Goal: Complete application form

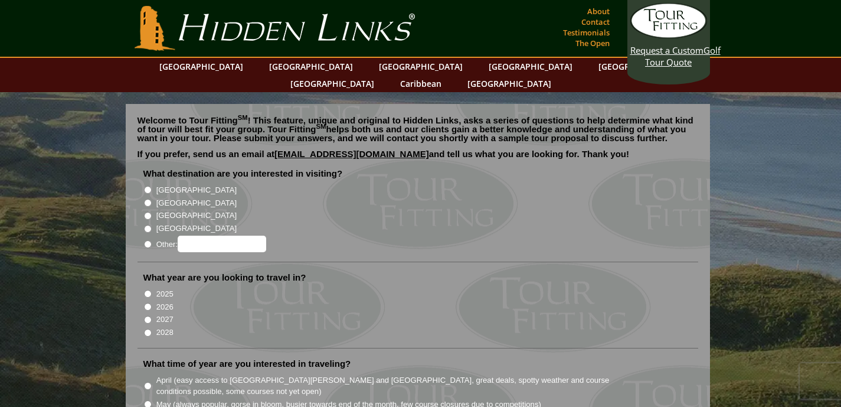
click at [175, 184] on label "[GEOGRAPHIC_DATA]" at bounding box center [196, 190] width 80 height 12
click at [152, 186] on input "[GEOGRAPHIC_DATA]" at bounding box center [148, 190] width 8 height 8
radio input "true"
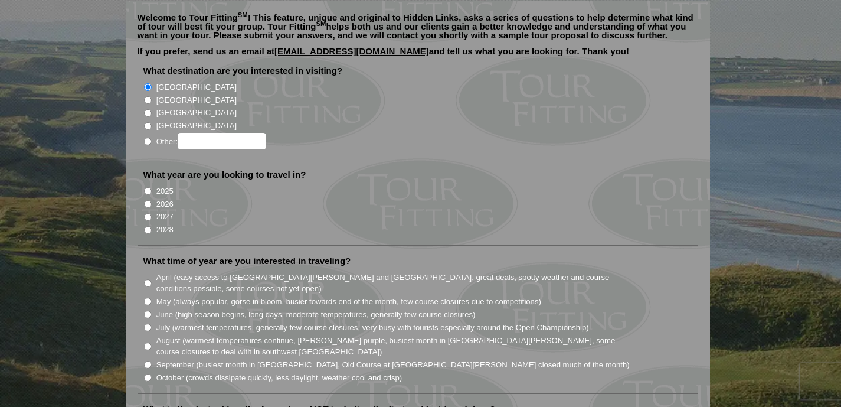
scroll to position [104, 0]
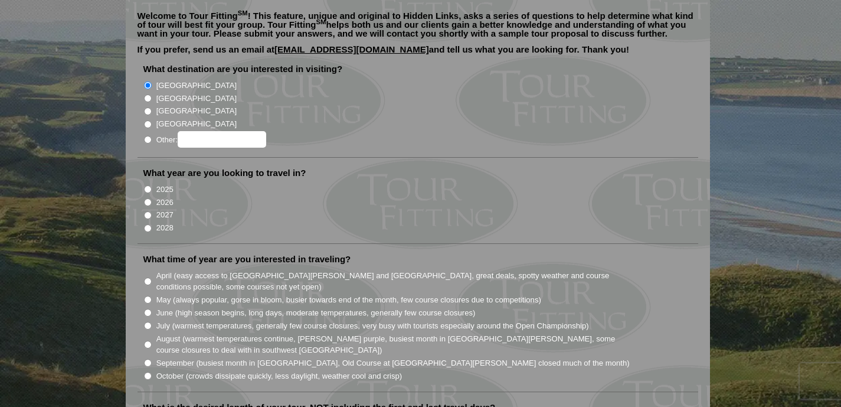
click at [168, 184] on label "2025" at bounding box center [164, 190] width 17 height 12
click at [152, 185] on input "2025" at bounding box center [148, 189] width 8 height 8
radio input "true"
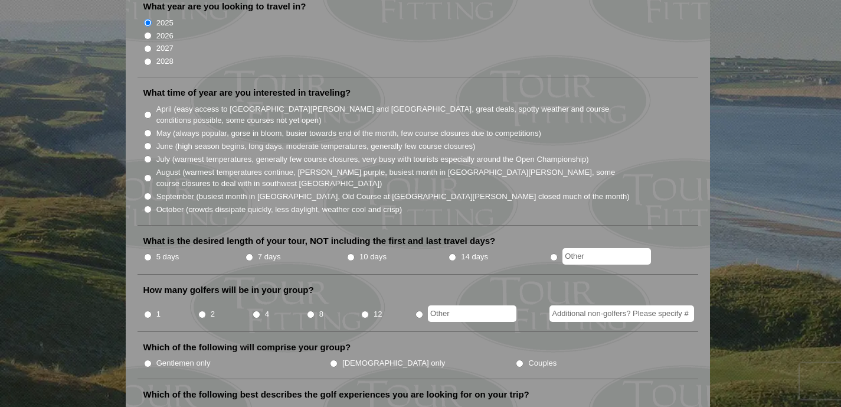
scroll to position [271, 0]
click at [165, 203] on label "October (crowds dissipate quickly, less daylight, weather cool and crisp)" at bounding box center [279, 209] width 246 height 12
click at [152, 205] on input "October (crowds dissipate quickly, less daylight, weather cool and crisp)" at bounding box center [148, 209] width 8 height 8
radio input "true"
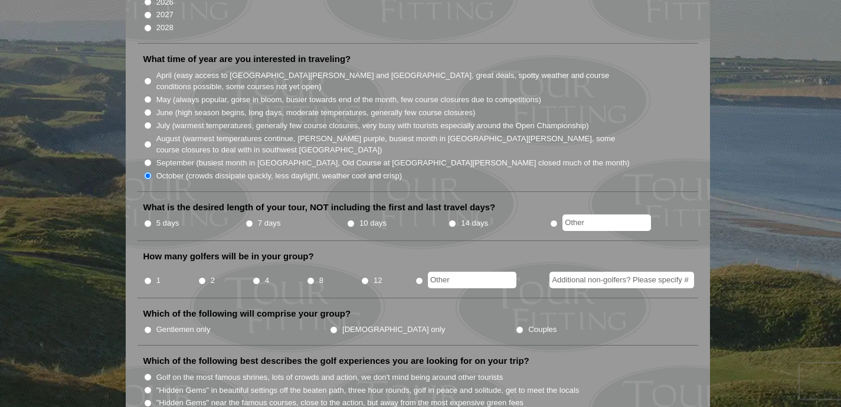
scroll to position [311, 0]
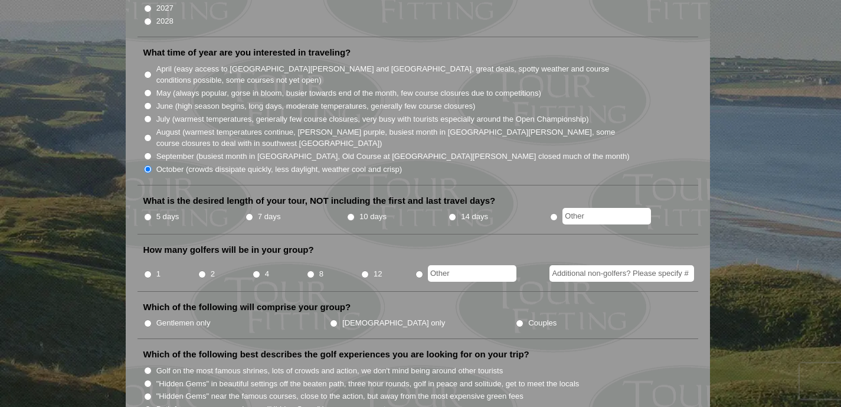
click at [263, 211] on label "7 days" at bounding box center [269, 217] width 23 height 12
click at [253, 213] on input "7 days" at bounding box center [249, 217] width 8 height 8
radio input "true"
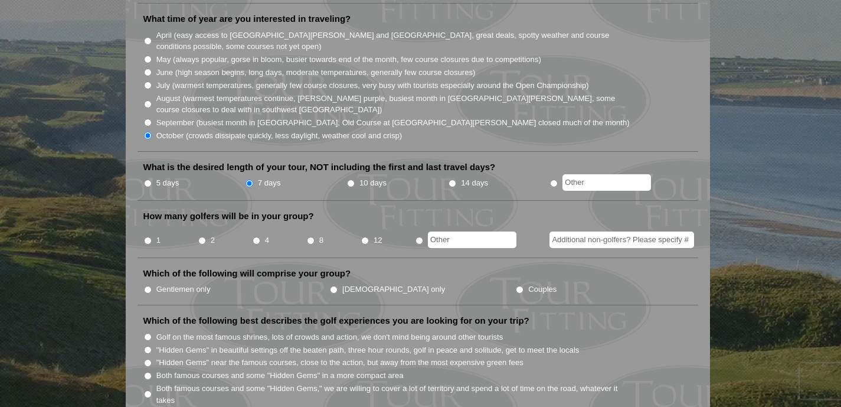
scroll to position [347, 0]
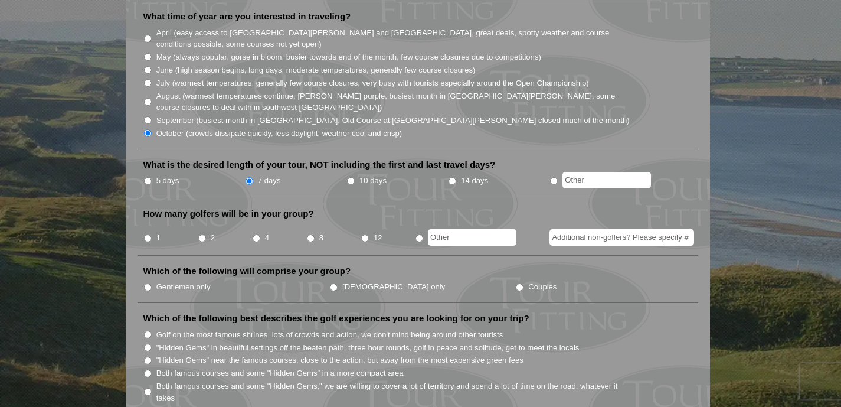
click at [148, 234] on input "1" at bounding box center [148, 238] width 8 height 8
radio input "true"
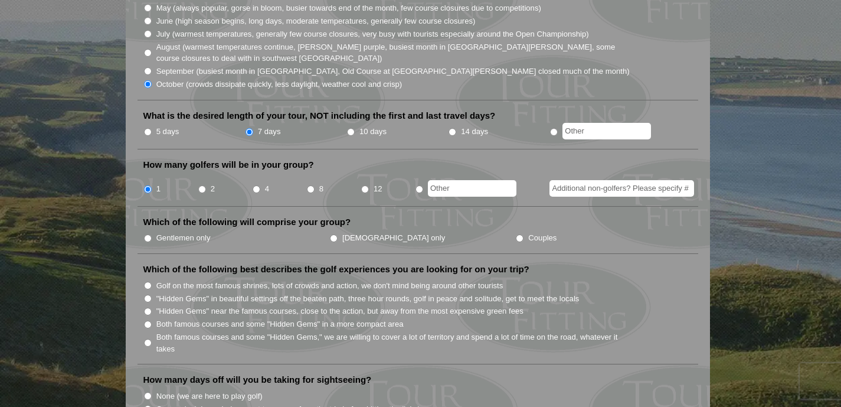
click at [148, 234] on input "Gentlemen only" at bounding box center [148, 238] width 8 height 8
radio input "true"
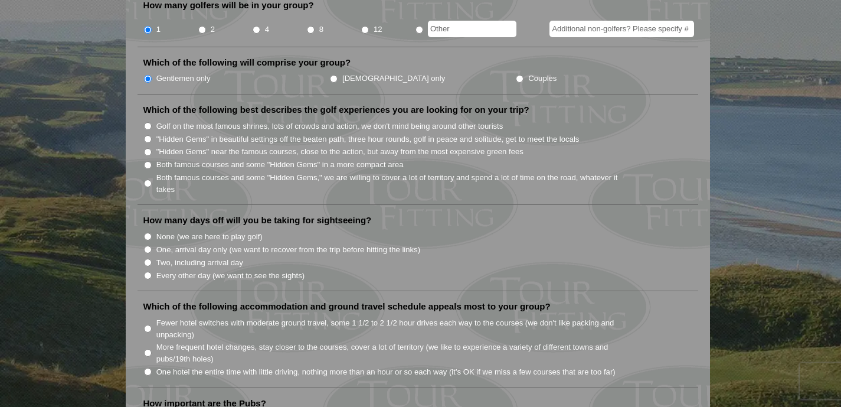
scroll to position [559, 0]
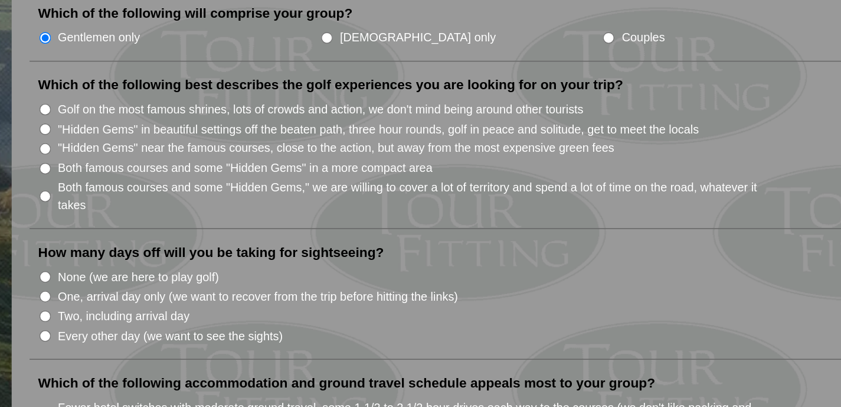
click at [206, 155] on label "Both famous courses and some "Hidden Gems" in a more compact area" at bounding box center [279, 161] width 247 height 12
click at [152, 158] on input "Both famous courses and some "Hidden Gems" in a more compact area" at bounding box center [148, 162] width 8 height 8
radio input "true"
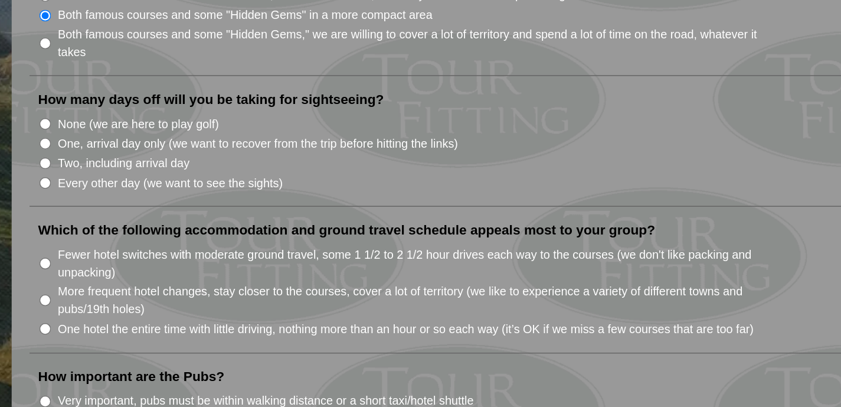
scroll to position [574, 0]
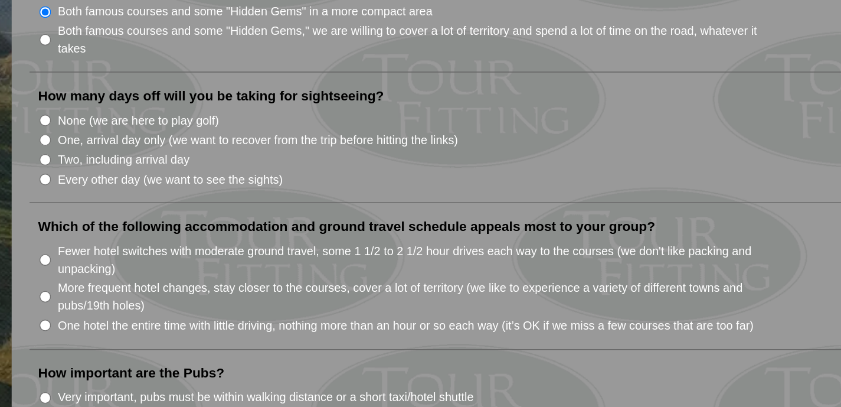
click at [211, 212] on label "None (we are here to play golf)" at bounding box center [209, 218] width 106 height 12
click at [152, 214] on input "None (we are here to play golf)" at bounding box center [148, 218] width 8 height 8
radio input "true"
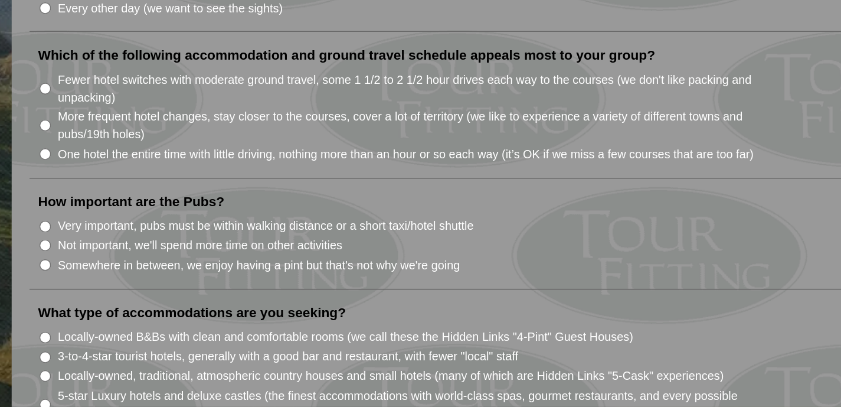
scroll to position [688, 0]
click at [214, 234] on label "One hotel the entire time with little driving, nothing more than an hour or so …" at bounding box center [385, 240] width 459 height 12
click at [152, 235] on input "One hotel the entire time with little driving, nothing more than an hour or so …" at bounding box center [148, 239] width 8 height 8
radio input "true"
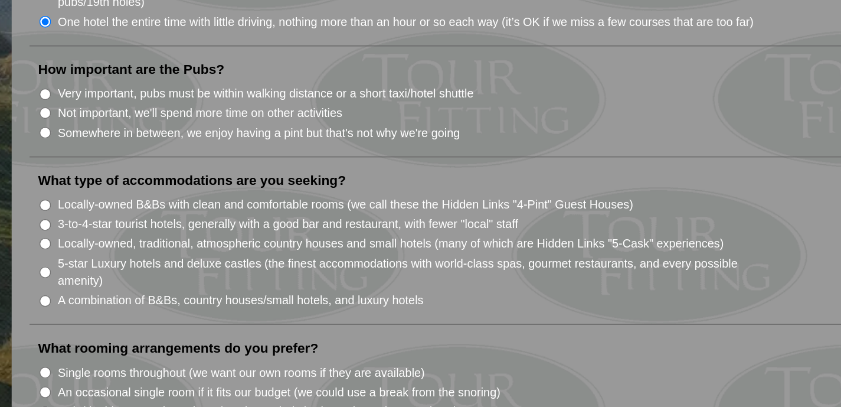
scroll to position [781, 0]
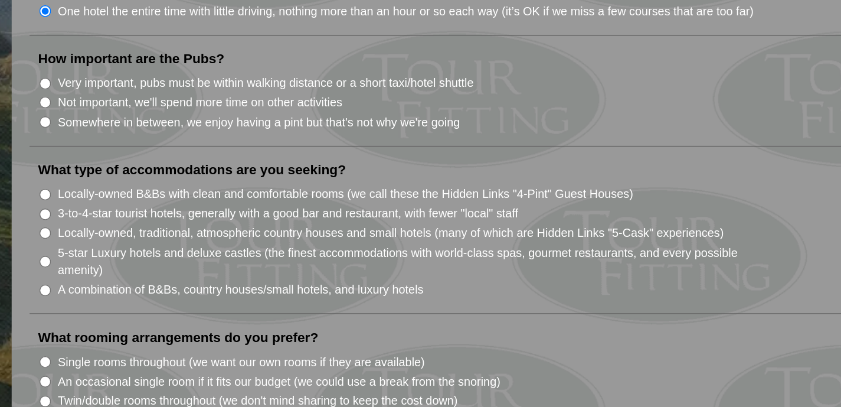
click at [224, 187] on label "Very important, pubs must be within walking distance or a short taxi/hotel shut…" at bounding box center [293, 193] width 274 height 12
click at [152, 189] on input "Very important, pubs must be within walking distance or a short taxi/hotel shut…" at bounding box center [148, 193] width 8 height 8
radio input "true"
click at [223, 213] on label "Somewhere in between, we enjoy having a pint but that's not why we're going" at bounding box center [289, 219] width 266 height 12
click at [152, 215] on input "Somewhere in between, we enjoy having a pint but that's not why we're going" at bounding box center [148, 219] width 8 height 8
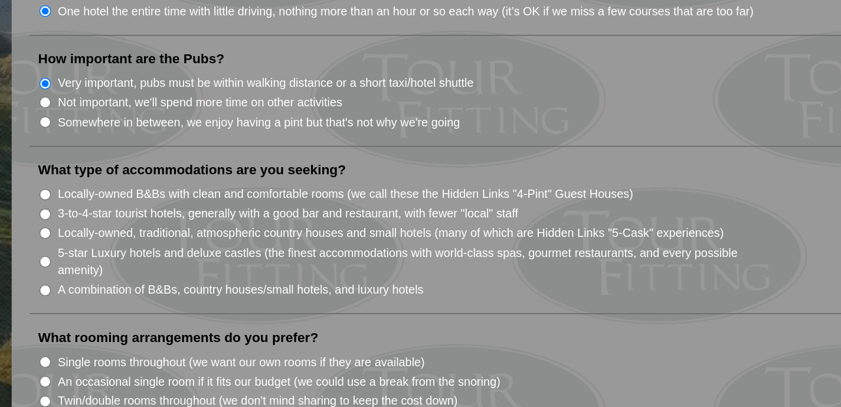
radio input "true"
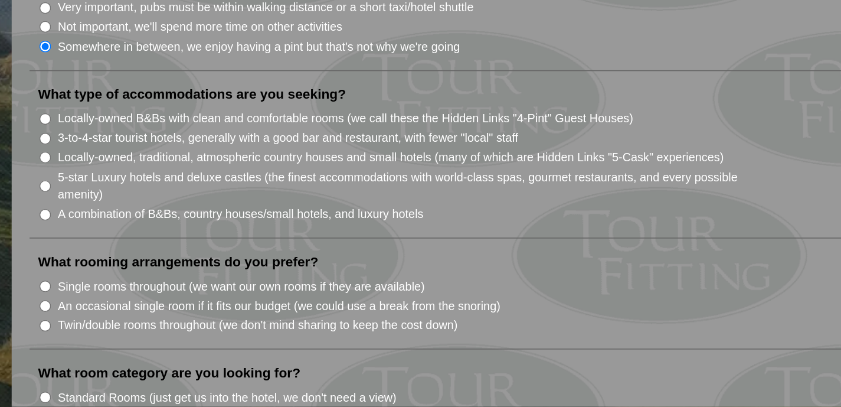
scroll to position [830, 0]
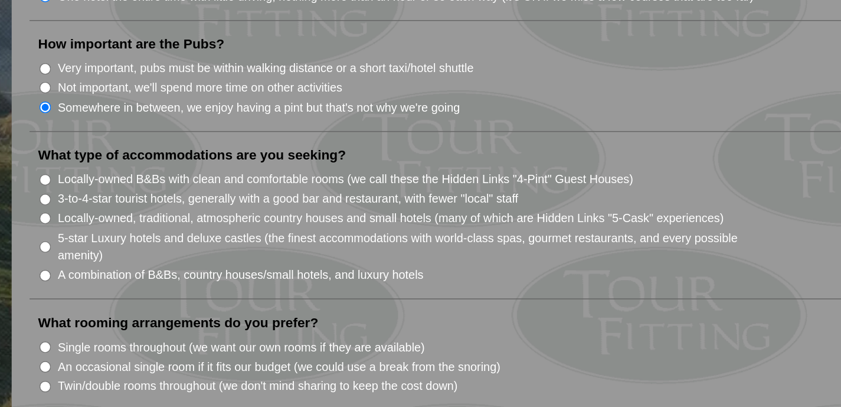
click at [230, 138] on label "Very important, pubs must be within walking distance or a short taxi/hotel shut…" at bounding box center [293, 144] width 274 height 12
click at [152, 140] on input "Very important, pubs must be within walking distance or a short taxi/hotel shut…" at bounding box center [148, 144] width 8 height 8
radio input "true"
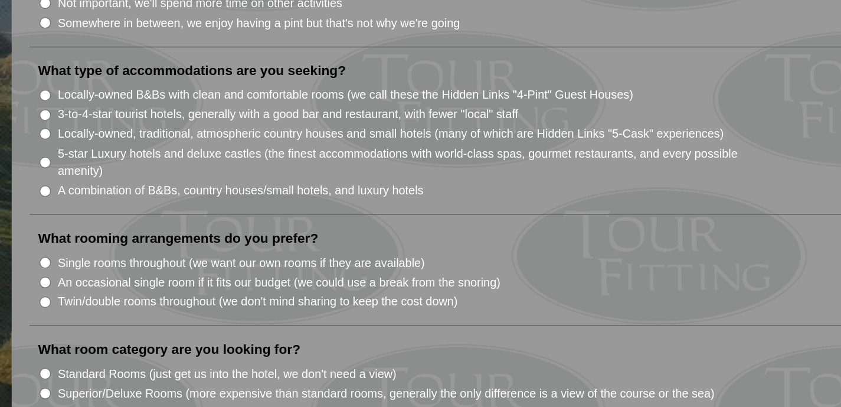
scroll to position [849, 0]
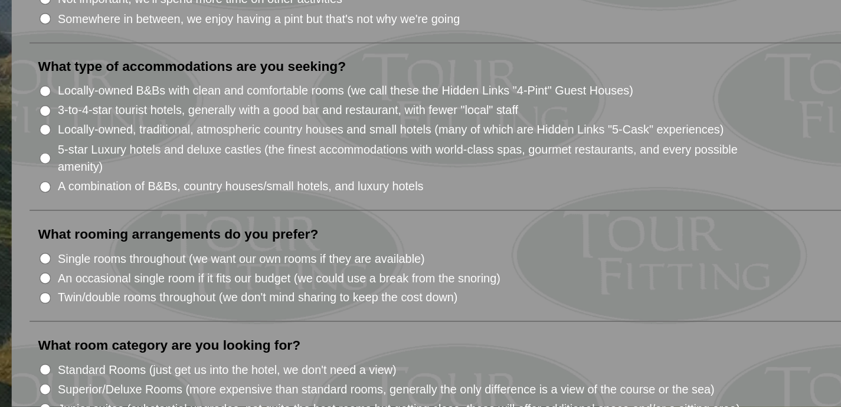
click at [206, 192] on label "Locally-owned B&Bs with clean and comfortable rooms (we call these the Hidden L…" at bounding box center [345, 198] width 379 height 12
click at [152, 195] on input "Locally-owned B&Bs with clean and comfortable rooms (we call these the Hidden L…" at bounding box center [148, 199] width 8 height 8
radio input "true"
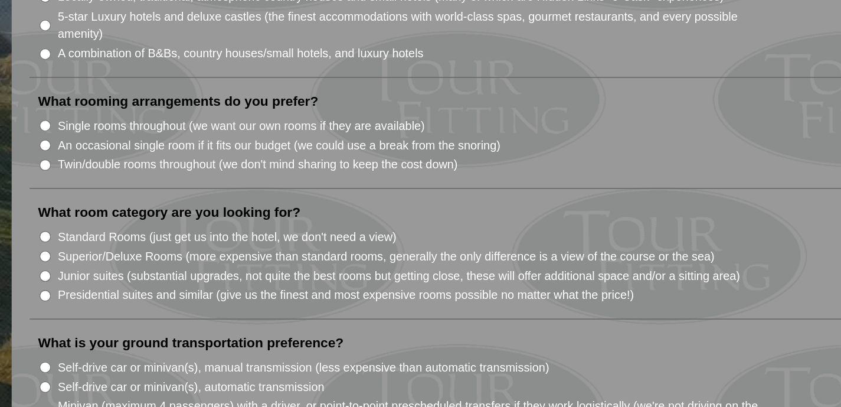
scroll to position [941, 0]
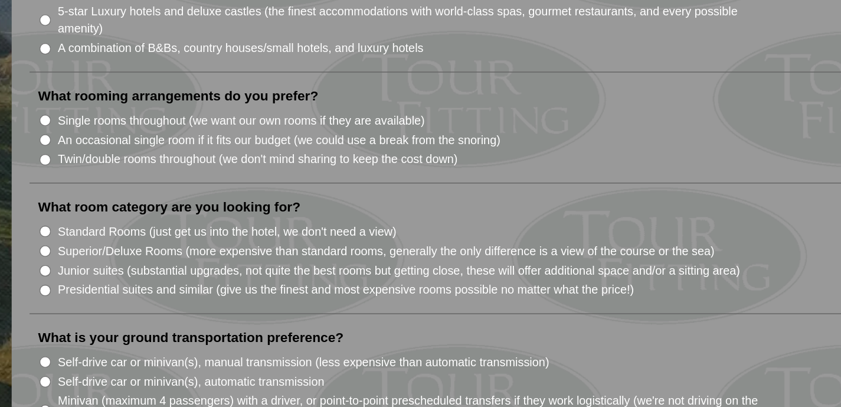
click at [188, 212] on label "Single rooms throughout (we want our own rooms if they are available)" at bounding box center [277, 218] width 242 height 12
click at [152, 214] on input "Single rooms throughout (we want our own rooms if they are available)" at bounding box center [148, 218] width 8 height 8
radio input "true"
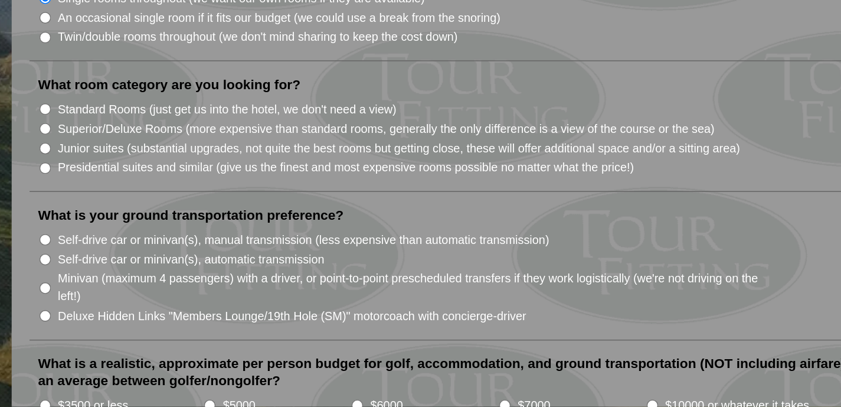
scroll to position [1021, 0]
click at [169, 205] on label "Standard Rooms (just get us into the hotel, we don't need a view)" at bounding box center [268, 211] width 224 height 12
click at [152, 207] on input "Standard Rooms (just get us into the hotel, we don't need a view)" at bounding box center [148, 211] width 8 height 8
radio input "true"
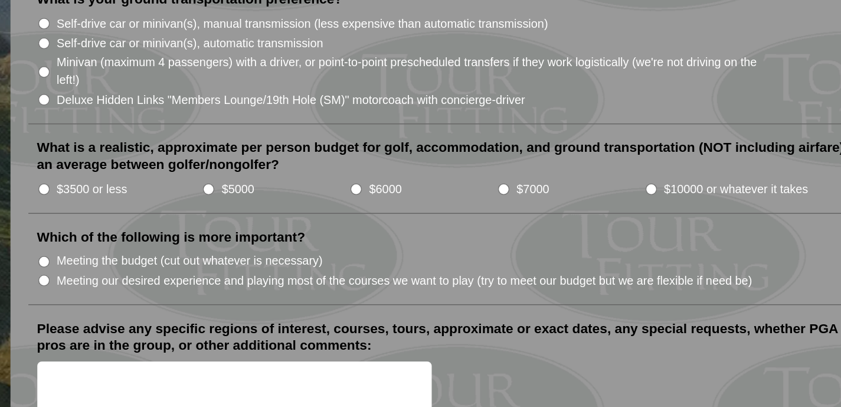
scroll to position [1164, 0]
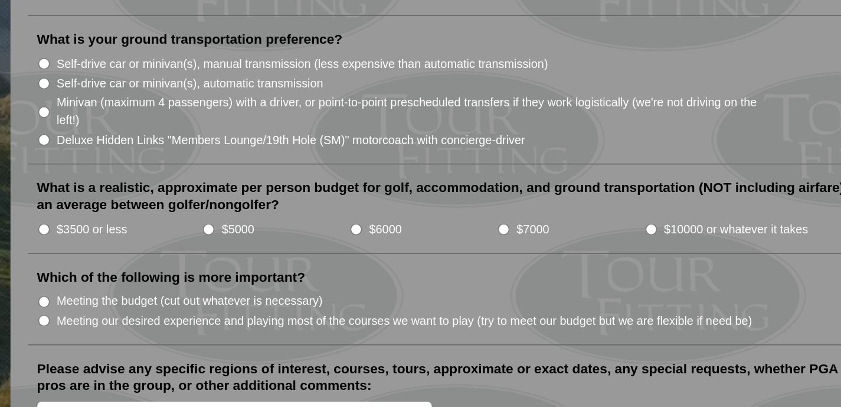
click at [168, 148] on label "Self-drive car or minivan(s), manual transmission (less expensive than automati…" at bounding box center [318, 154] width 324 height 12
click at [152, 150] on input "Self-drive car or minivan(s), manual transmission (less expensive than automati…" at bounding box center [148, 154] width 8 height 8
radio input "true"
click at [256, 259] on input "$5000" at bounding box center [257, 263] width 8 height 8
radio input "true"
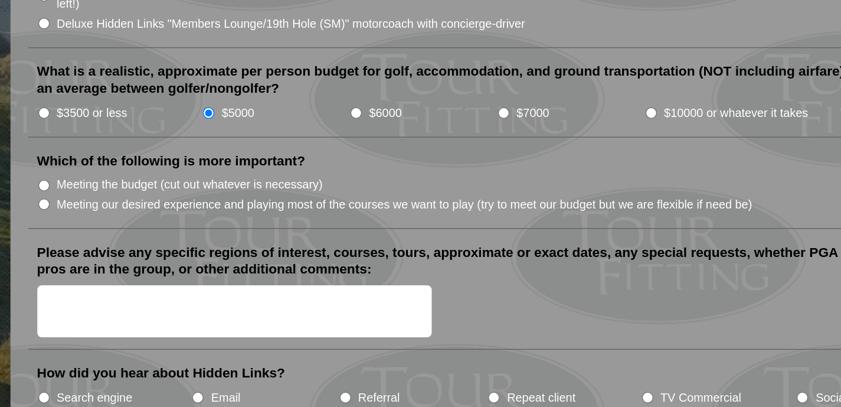
scroll to position [1218, 0]
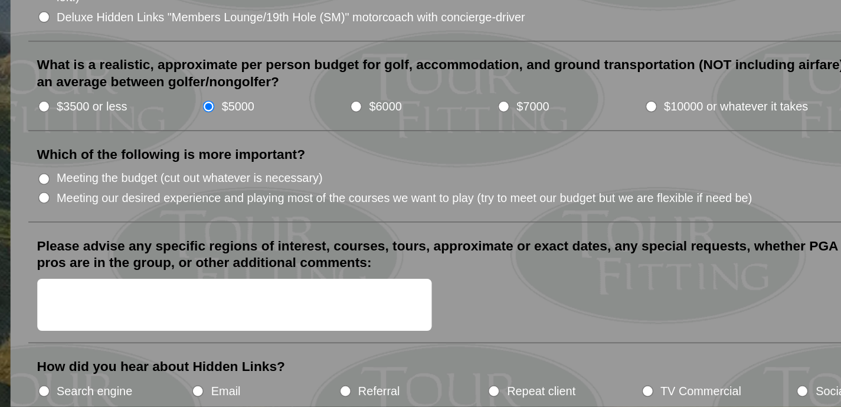
click at [172, 203] on label "$3500 or less" at bounding box center [179, 209] width 47 height 12
click at [152, 205] on input "$3500 or less" at bounding box center [148, 209] width 8 height 8
radio input "true"
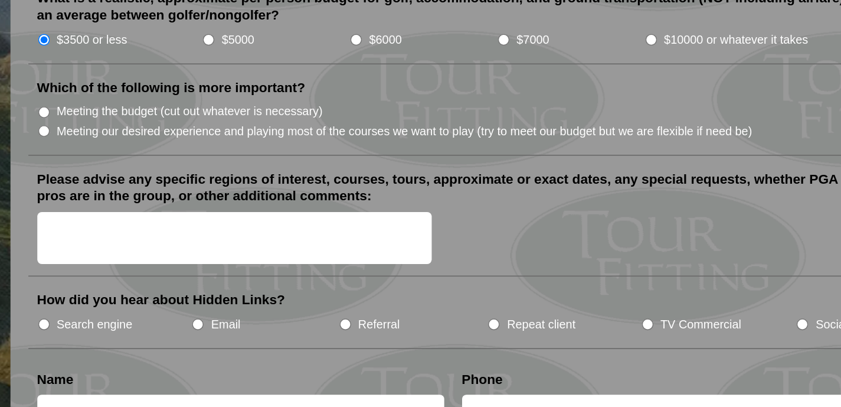
scroll to position [1263, 0]
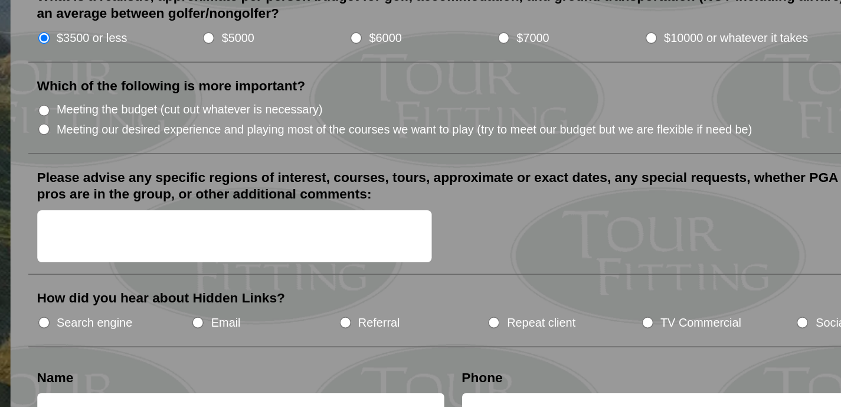
click at [174, 218] on label "Meeting our desired experience and playing most of the courses we want to play …" at bounding box center [385, 224] width 459 height 12
click at [152, 220] on input "Meeting our desired experience and playing most of the courses we want to play …" at bounding box center [148, 224] width 8 height 8
radio input "true"
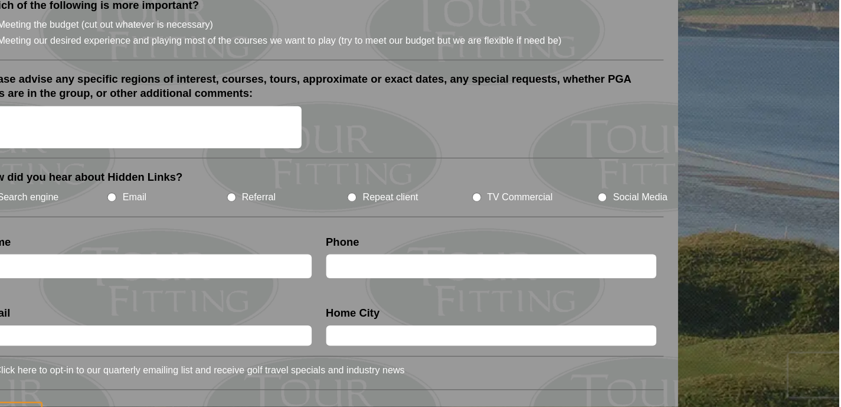
scroll to position [1378, 0]
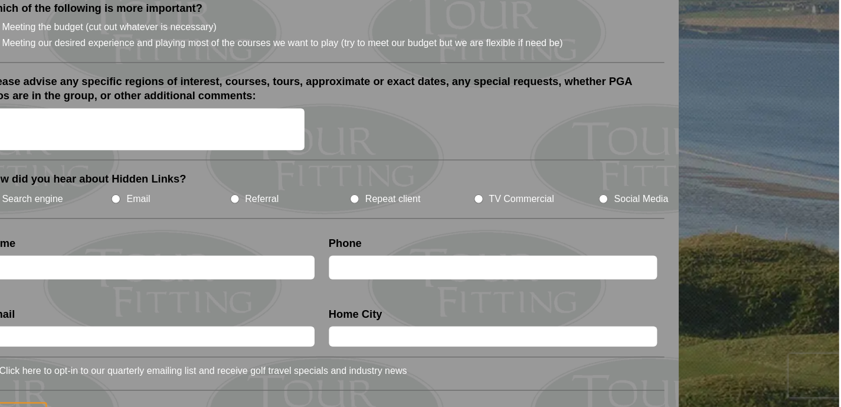
click at [353, 230] on li "Referral" at bounding box center [391, 236] width 99 height 13
click at [346, 233] on input "Referral" at bounding box center [347, 237] width 8 height 8
radio input "true"
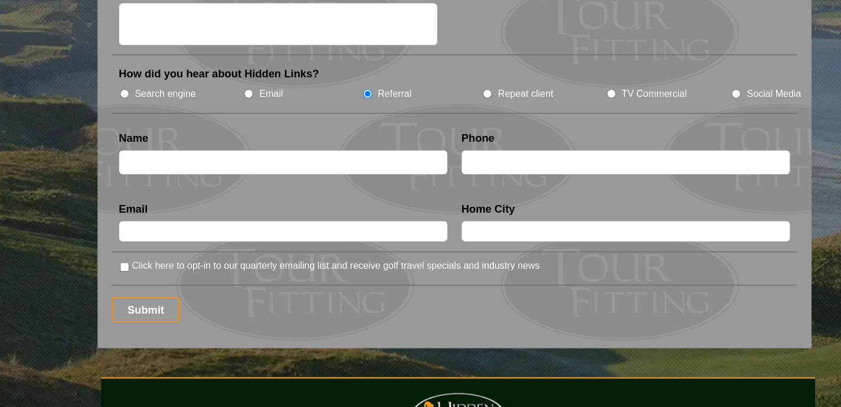
scroll to position [1466, 0]
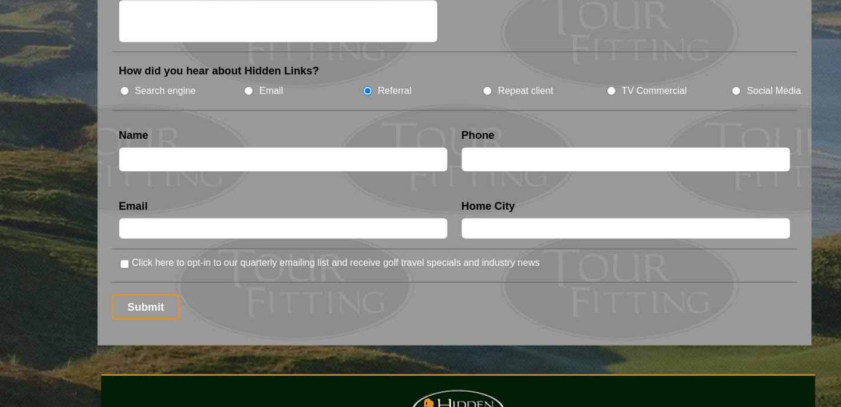
click at [248, 194] on input "text" at bounding box center [277, 203] width 269 height 19
type input "[PERSON_NAME]"
type input "6479683446"
type input "[PERSON_NAME][EMAIL_ADDRESS][PERSON_NAME][DOMAIN_NAME]"
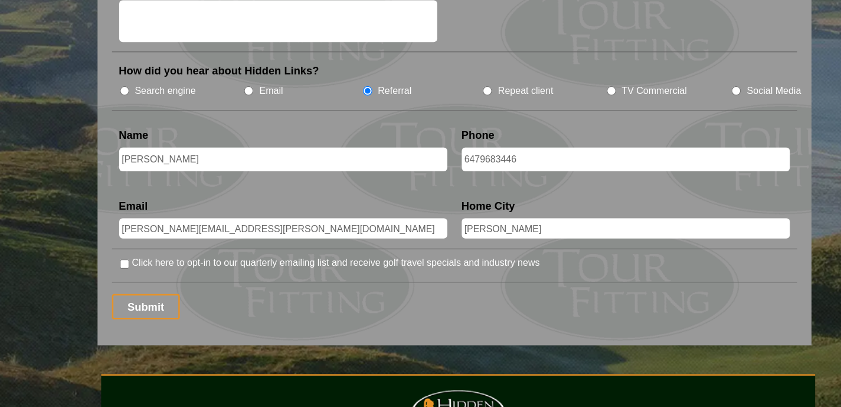
click at [446, 252] on input "MILTON" at bounding box center [558, 260] width 269 height 17
type input "[GEOGRAPHIC_DATA]"
click at [478, 194] on input "6479683446" at bounding box center [558, 203] width 269 height 19
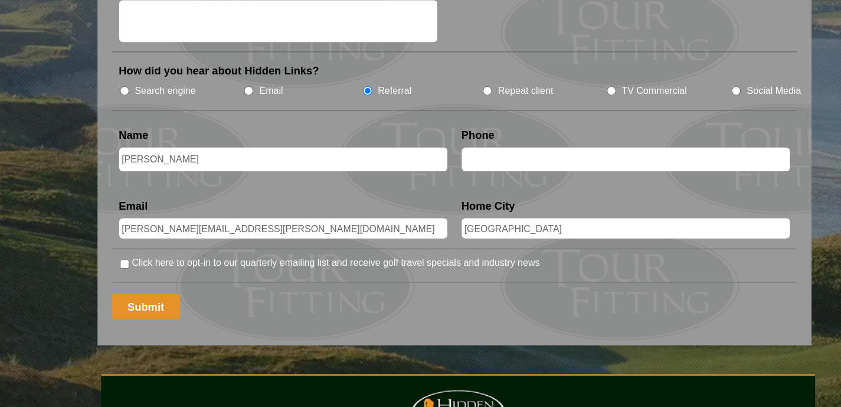
click at [163, 314] on input "Submit" at bounding box center [166, 324] width 56 height 21
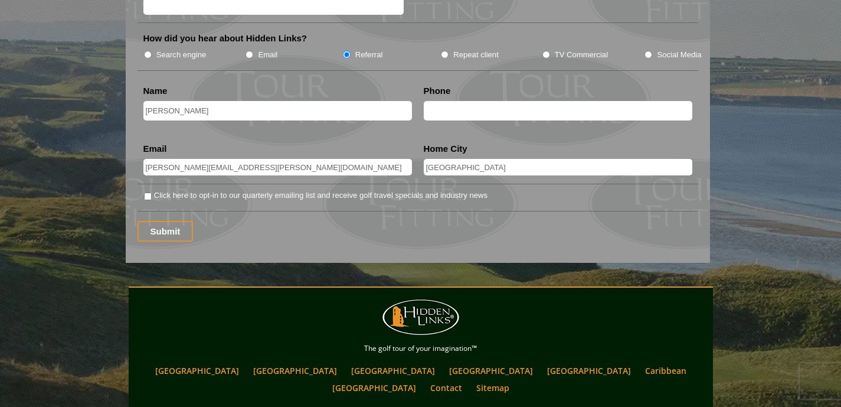
scroll to position [1576, 0]
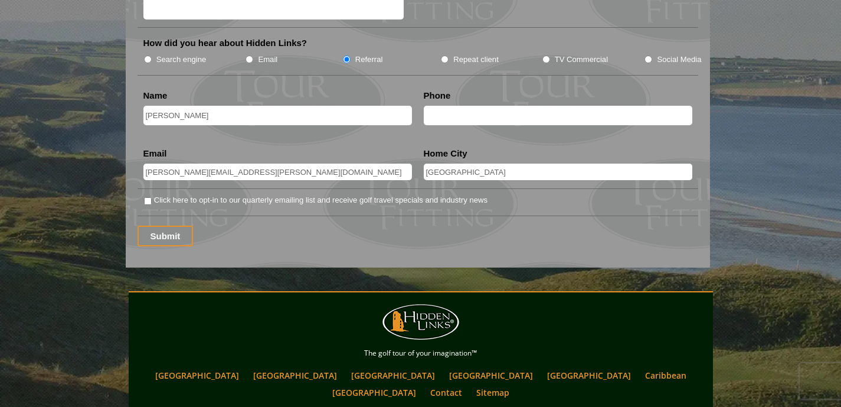
click at [440, 106] on input "text" at bounding box center [558, 115] width 269 height 19
type input "6479683446"
click at [175, 229] on input "Submit" at bounding box center [166, 235] width 56 height 21
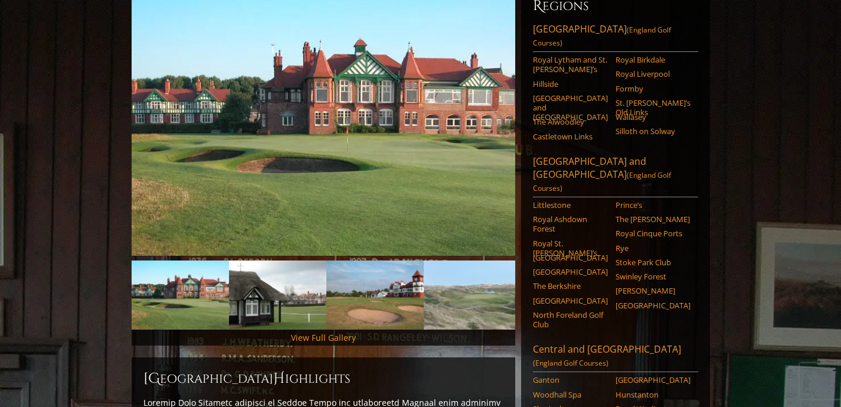
scroll to position [160, 0]
